Goal: Task Accomplishment & Management: Complete application form

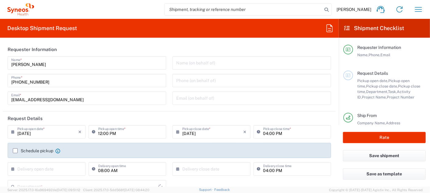
type input "[GEOGRAPHIC_DATA]"
type input "8200"
type input "Syneos Health K.K."
click at [420, 9] on icon "button" at bounding box center [419, 10] width 10 height 10
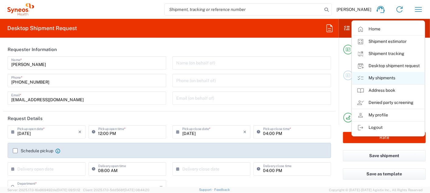
click at [374, 79] on link "My shipments" at bounding box center [388, 78] width 72 height 12
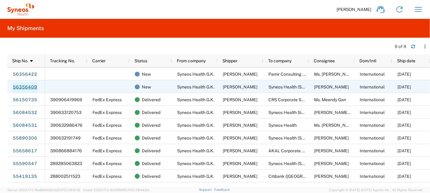
click at [22, 87] on link "56356409" at bounding box center [24, 87] width 25 height 10
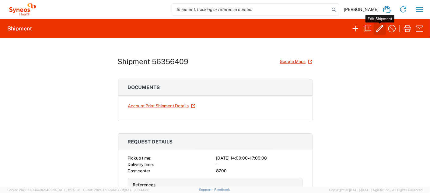
click at [380, 29] on icon "button" at bounding box center [380, 29] width 10 height 10
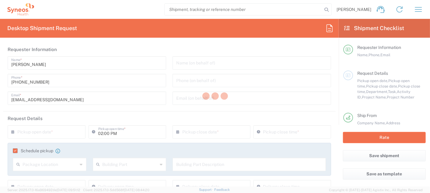
type input "[GEOGRAPHIC_DATA]"
type input "Shanghai Shi"
type input "Envelope"
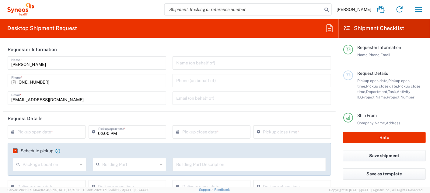
type input "8200"
type input "8200 DEPARTMENTAL EXPENSE"
click at [43, 133] on input "text" at bounding box center [47, 131] width 61 height 11
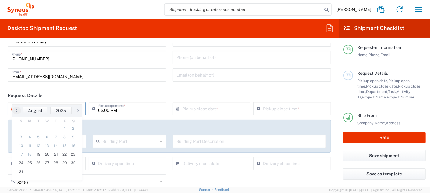
scroll to position [34, 0]
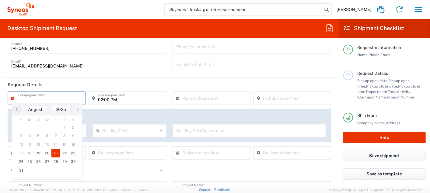
click at [55, 153] on span "21" at bounding box center [55, 153] width 9 height 9
type input "[DATE]"
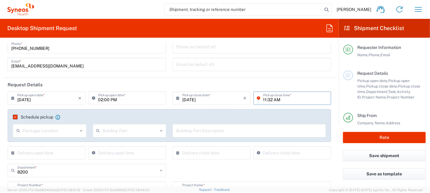
click at [274, 101] on input "11:32 AM" at bounding box center [295, 98] width 65 height 11
type input "02:00 PM"
click at [99, 99] on input "02:00 PM" at bounding box center [130, 98] width 65 height 11
type input "11:00 AM"
click at [295, 173] on div "8200 Department * 8200 3000 3100 3109 3110 3111 3112 3125 3130 3135 3136 3150 3…" at bounding box center [170, 173] width 330 height 18
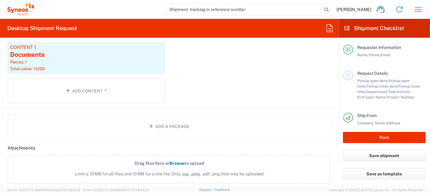
scroll to position [676, 0]
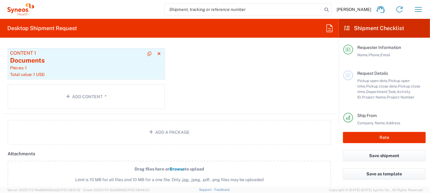
click at [51, 68] on div "Pieces: 1" at bounding box center [86, 67] width 152 height 5
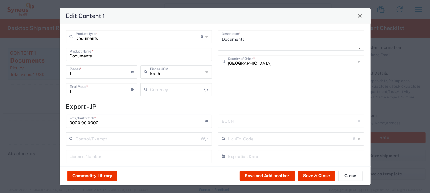
type input "US Dollar"
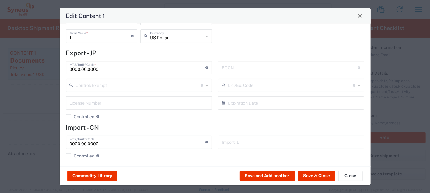
scroll to position [56, 0]
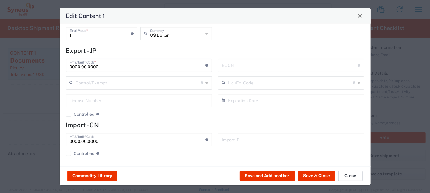
click at [349, 176] on button "Close" at bounding box center [350, 176] width 24 height 10
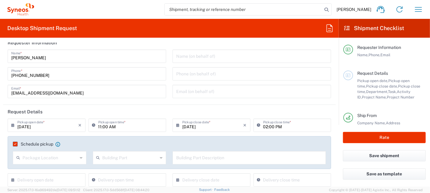
scroll to position [0, 0]
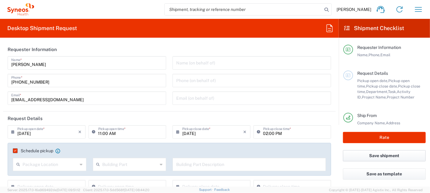
click at [376, 156] on button "Save shipment" at bounding box center [384, 155] width 83 height 11
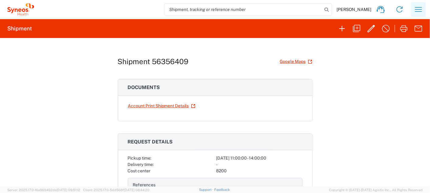
click at [419, 11] on icon "button" at bounding box center [419, 10] width 10 height 10
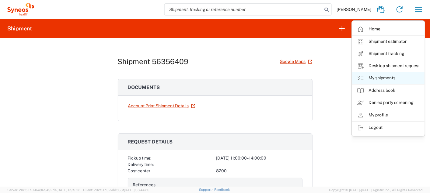
click at [390, 77] on link "My shipments" at bounding box center [388, 78] width 72 height 12
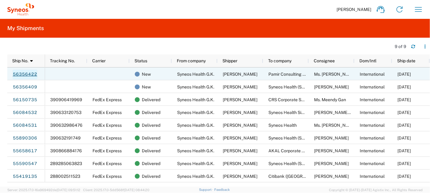
click at [25, 74] on link "56356422" at bounding box center [24, 75] width 25 height 10
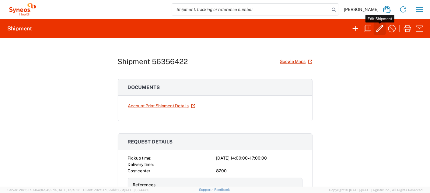
click at [380, 30] on icon "button" at bounding box center [380, 29] width 10 height 10
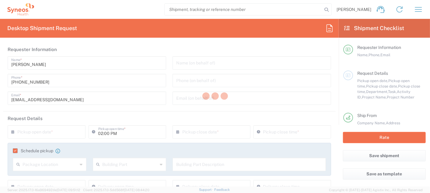
type input "Envelope"
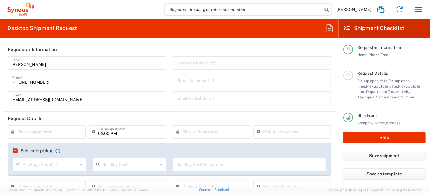
type input "8200 DEPARTMENTAL EXPENSE"
type input "[GEOGRAPHIC_DATA]"
type input "8200 DEPARTMENTAL EXPENSE"
type input "8200"
click at [54, 134] on input "text" at bounding box center [47, 131] width 61 height 11
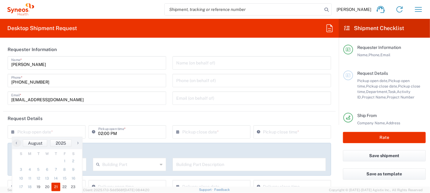
click at [57, 186] on span "21" at bounding box center [55, 187] width 9 height 9
type input "[DATE]"
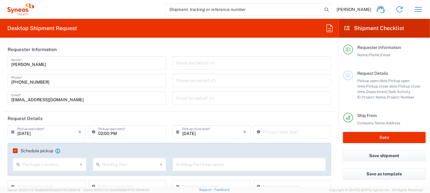
click at [98, 134] on input "02:00 PM" at bounding box center [130, 131] width 65 height 11
type input "11:00 AM"
type input "02:00 PM"
click at [2, 104] on form "Requester Information [PERSON_NAME] Name * [PHONE_NUMBER] Phone * [EMAIL_ADDRES…" at bounding box center [169, 115] width 339 height 144
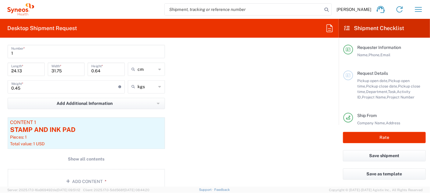
scroll to position [609, 0]
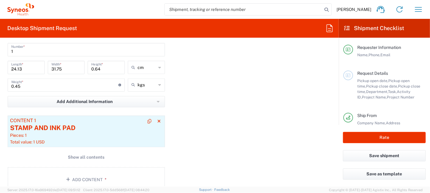
click at [68, 133] on div "Pieces: 1" at bounding box center [86, 135] width 152 height 5
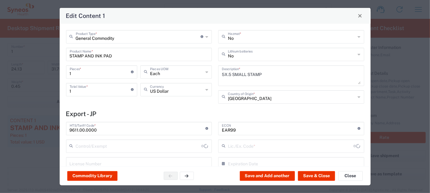
type input "BIS"
type input "NLR - No License Required"
click at [127, 39] on input "text" at bounding box center [138, 36] width 125 height 11
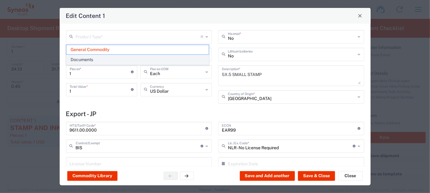
click at [91, 59] on span "Documents" at bounding box center [137, 59] width 142 height 9
type input "Documents"
type textarea "Documents"
type input "[GEOGRAPHIC_DATA]"
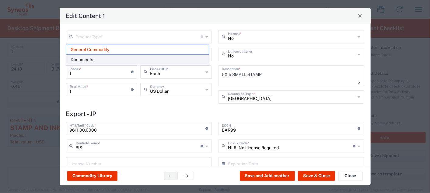
type input "0000.00.0000"
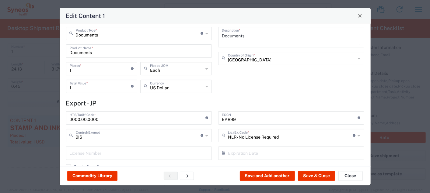
scroll to position [0, 0]
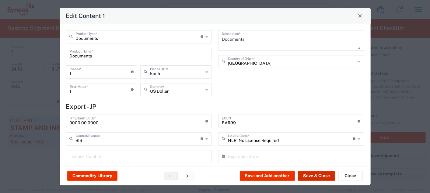
click at [306, 176] on button "Save & Close" at bounding box center [316, 176] width 37 height 10
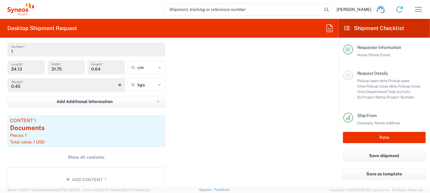
click at [210, 135] on div "Package 1 Envelope Type * Material used to package goods Envelope Large Box Med…" at bounding box center [169, 104] width 333 height 185
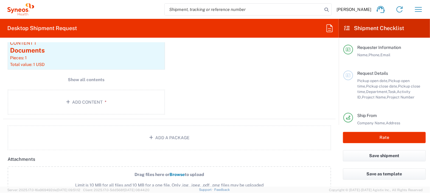
scroll to position [676, 0]
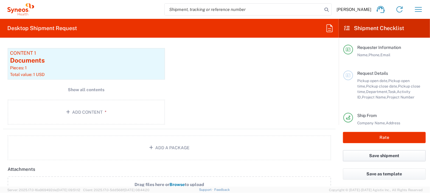
click at [361, 157] on button "Save shipment" at bounding box center [384, 155] width 83 height 11
